Goal: Task Accomplishment & Management: Use online tool/utility

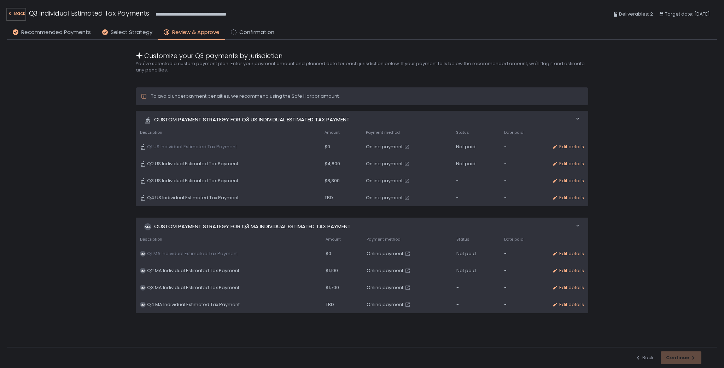
click at [24, 16] on div "Back" at bounding box center [16, 13] width 18 height 8
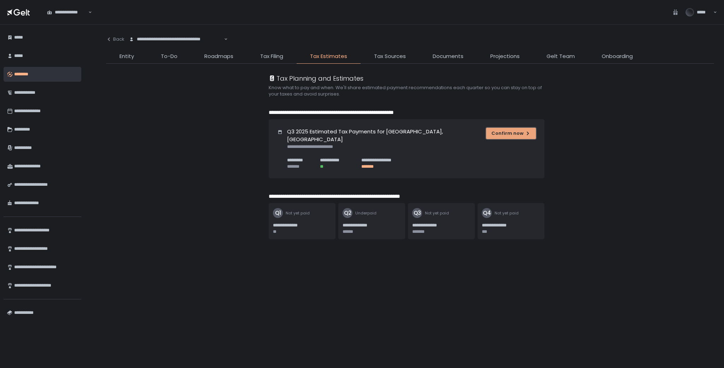
click at [514, 131] on div "Confirm now" at bounding box center [511, 133] width 39 height 6
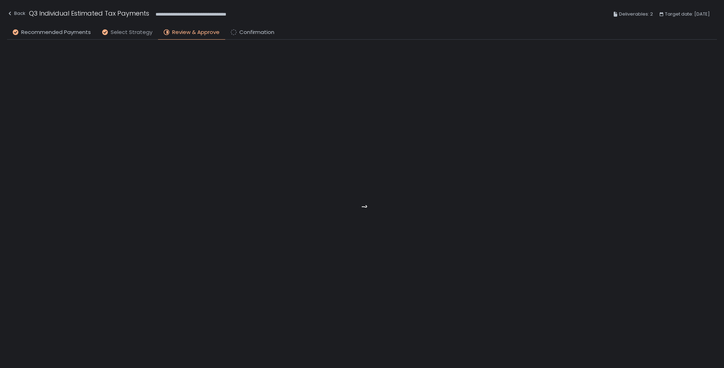
click at [123, 34] on span "Select Strategy" at bounding box center [132, 32] width 42 height 8
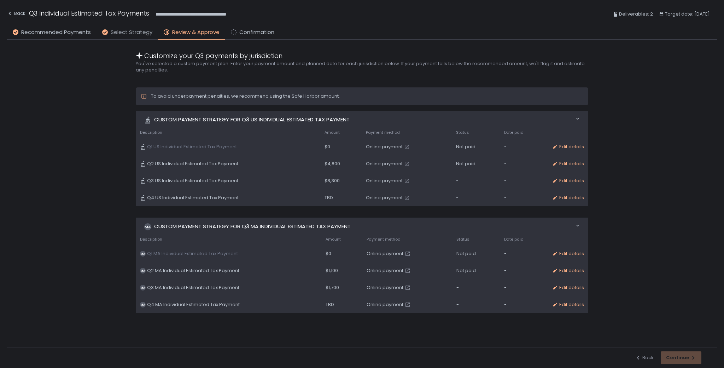
click at [123, 34] on span "Select Strategy" at bounding box center [132, 32] width 42 height 8
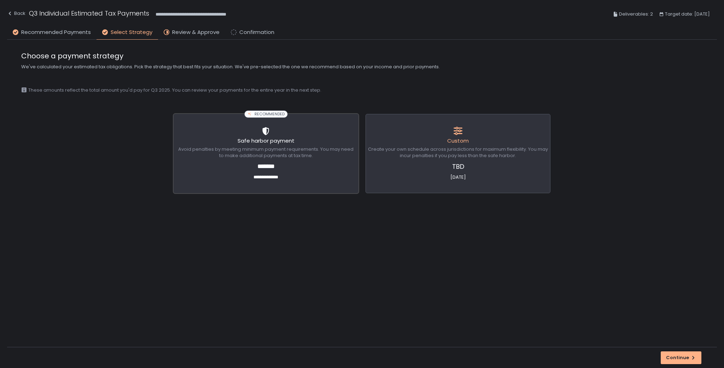
click at [248, 148] on span "Avoid penalties by meeting minimum payment requirements. You may need to make a…" at bounding box center [266, 152] width 180 height 13
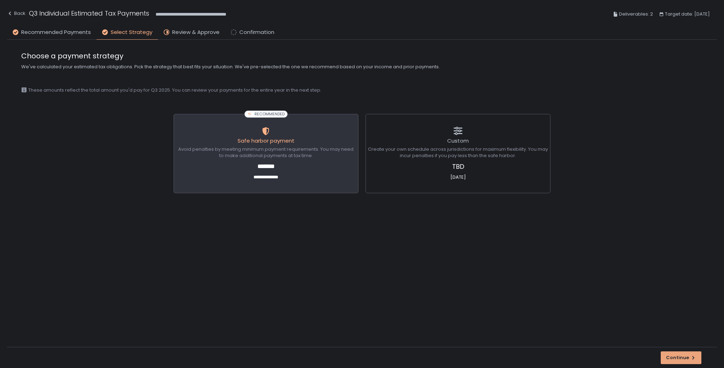
click at [691, 355] on icon "button" at bounding box center [694, 358] width 6 height 6
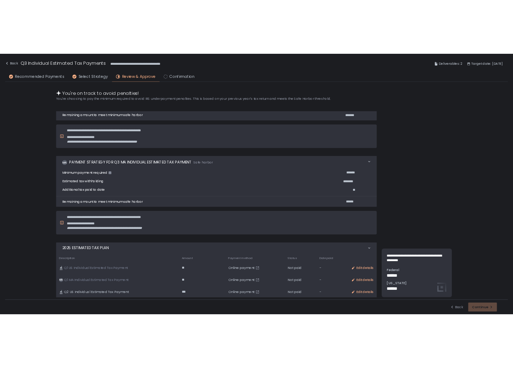
scroll to position [117, 0]
